Goal: Submit feedback/report problem

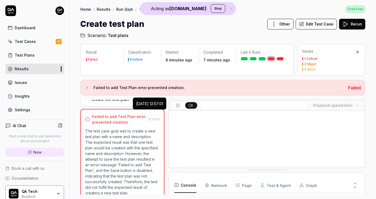
scroll to position [78, 0]
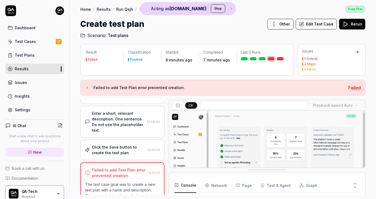
click at [127, 139] on div "Click the Save button to create the test plan 12:56:53" at bounding box center [122, 149] width 84 height 20
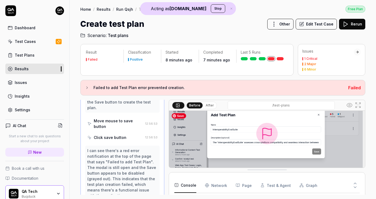
scroll to position [65, 0]
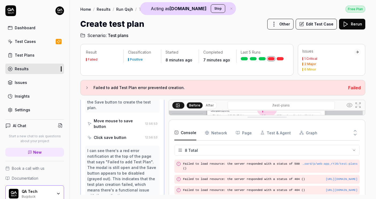
drag, startPoint x: 248, startPoint y: 170, endPoint x: 251, endPoint y: 105, distance: 64.8
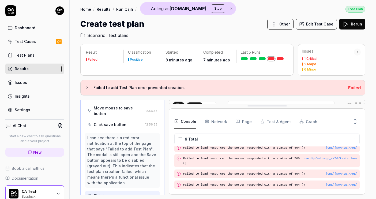
scroll to position [249, 0]
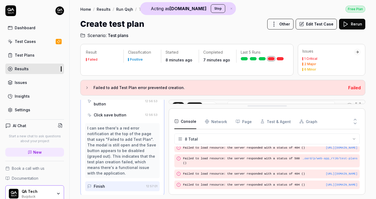
click at [122, 126] on div "I can see there's a red error notification at the top of the page that says "Fa…" at bounding box center [122, 150] width 70 height 51
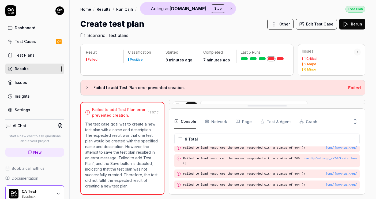
scroll to position [145, 0]
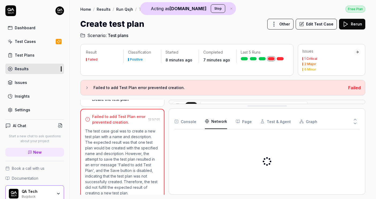
click at [212, 120] on Requests "Network" at bounding box center [216, 121] width 22 height 15
click at [187, 121] on button "Console" at bounding box center [185, 121] width 22 height 15
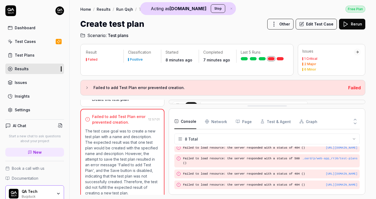
scroll to position [0, 0]
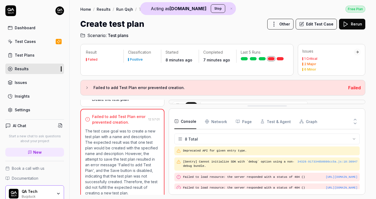
click at [121, 87] on h3 "Failed to add Test Plan error prevented creation." at bounding box center [218, 87] width 250 height 6
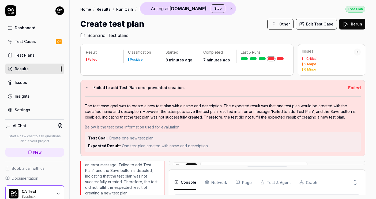
scroll to position [78, 0]
